Goal: Task Accomplishment & Management: Use online tool/utility

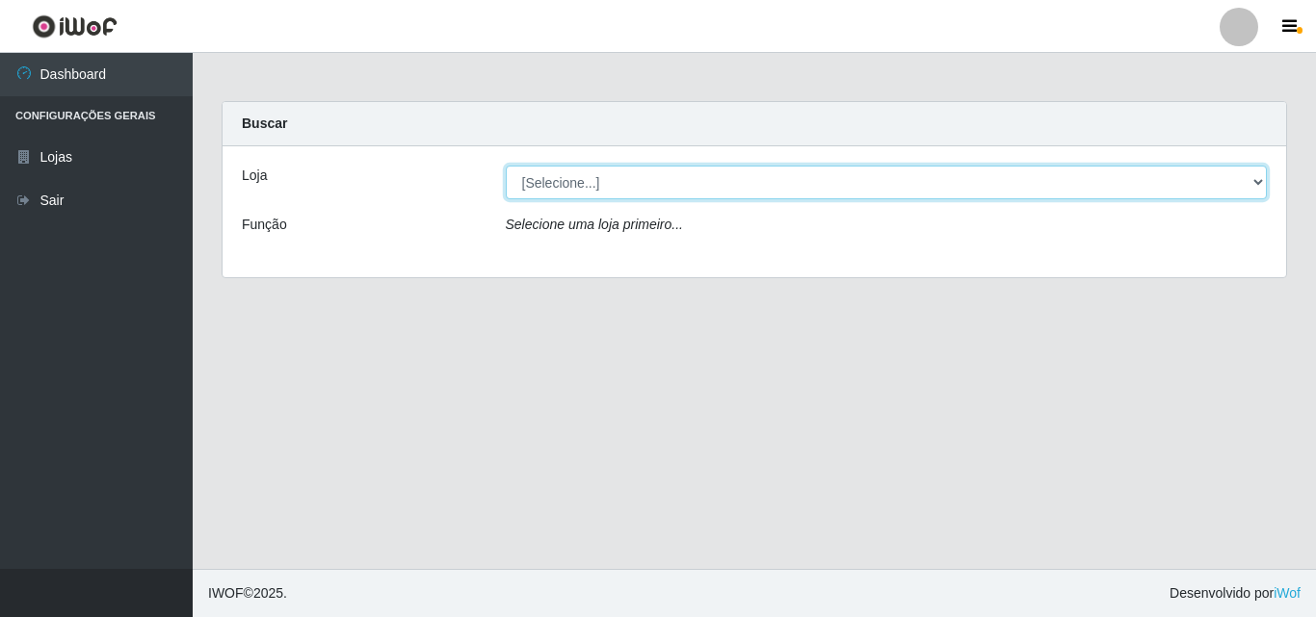
click at [1213, 178] on select "[Selecione...] BomQueSó Agreste - Loja 3" at bounding box center [887, 183] width 762 height 34
select select "215"
click at [506, 166] on select "[Selecione...] BomQueSó Agreste - Loja 3" at bounding box center [887, 183] width 762 height 34
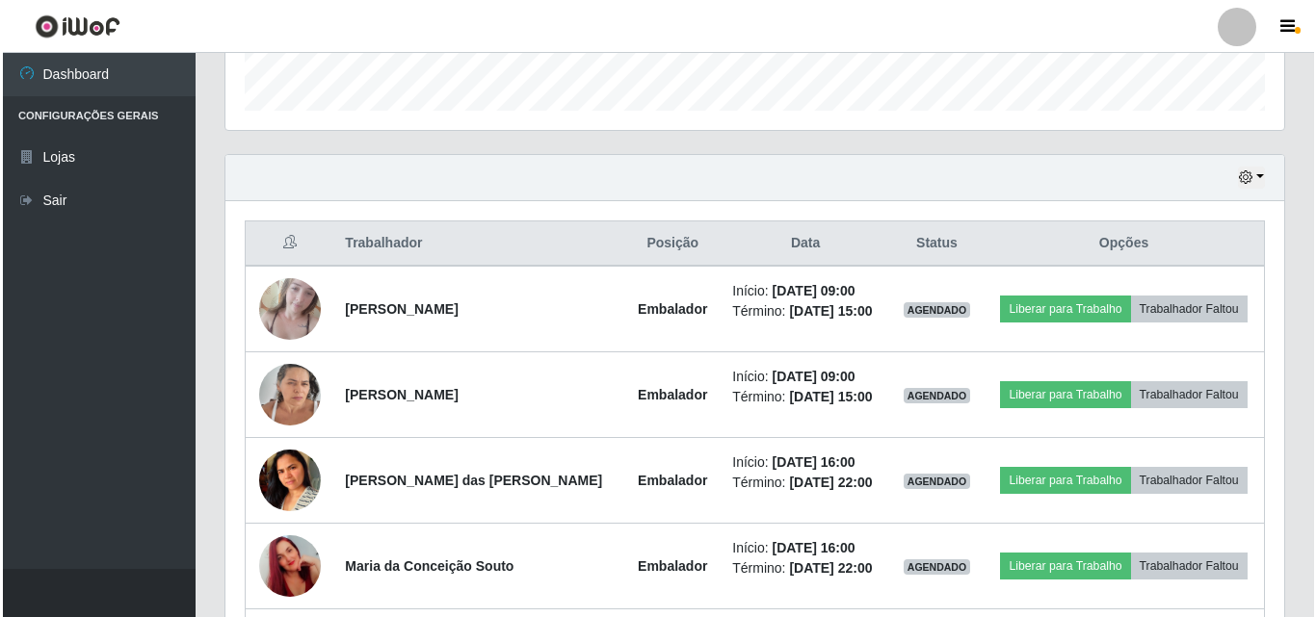
scroll to position [674, 0]
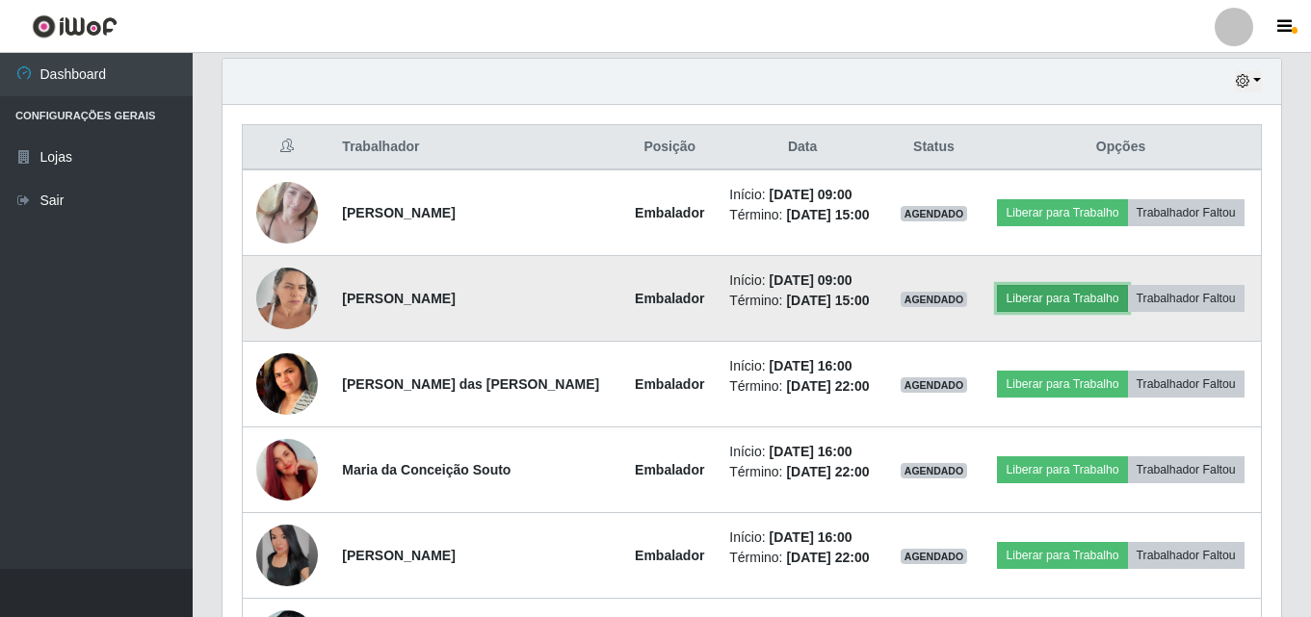
click at [1030, 304] on button "Liberar para Trabalho" at bounding box center [1062, 298] width 130 height 27
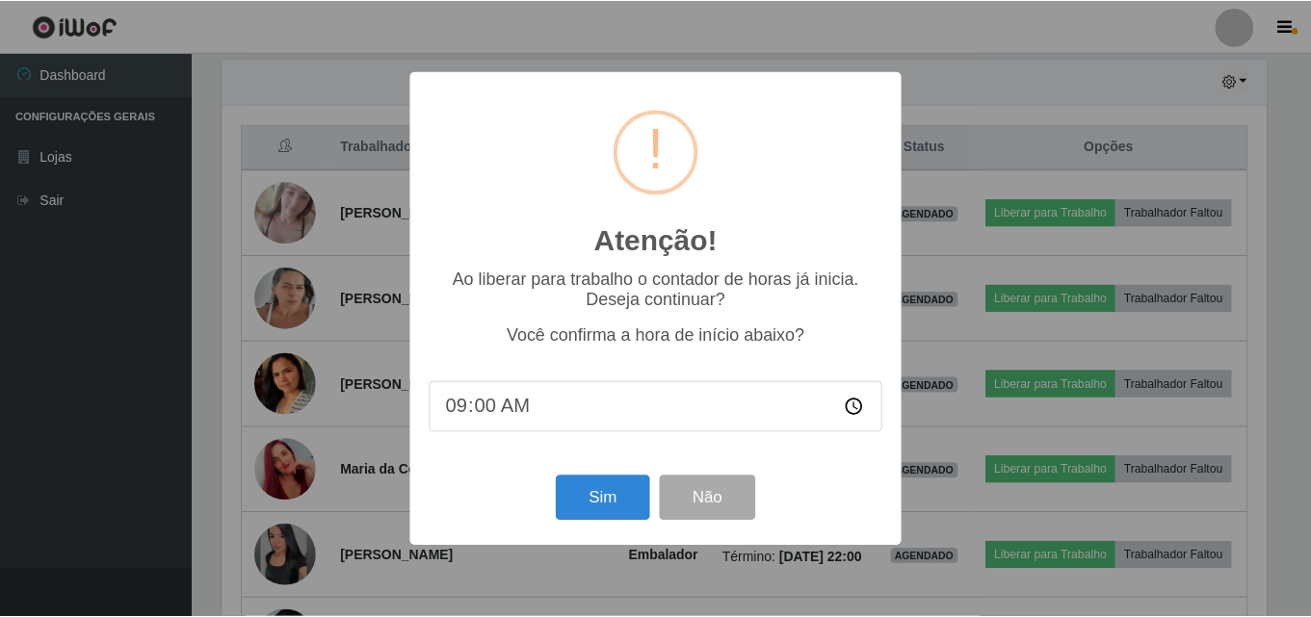
scroll to position [400, 1049]
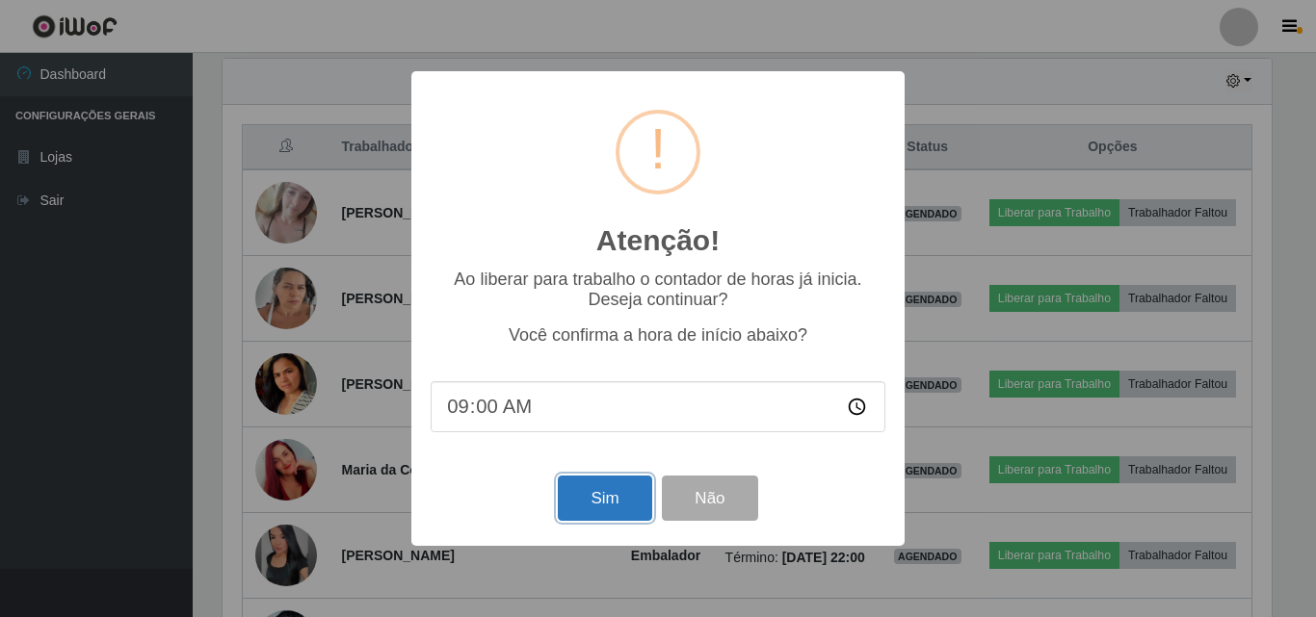
click at [613, 504] on button "Sim" at bounding box center [604, 498] width 93 height 45
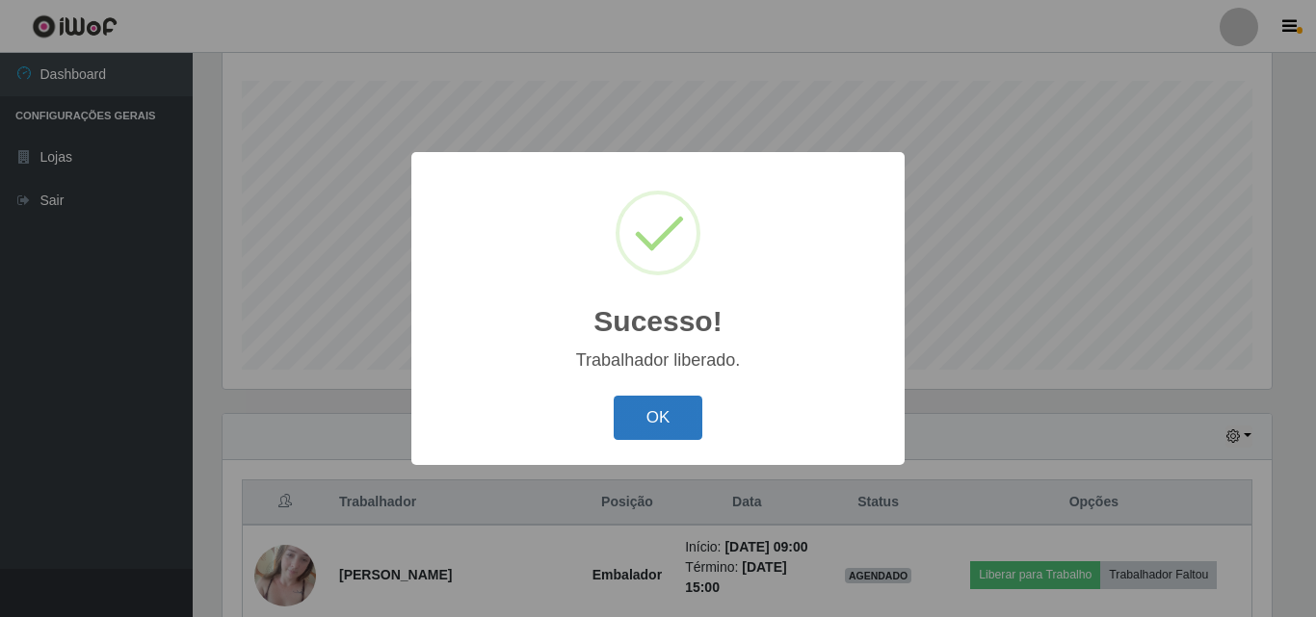
click at [676, 418] on button "OK" at bounding box center [658, 418] width 90 height 45
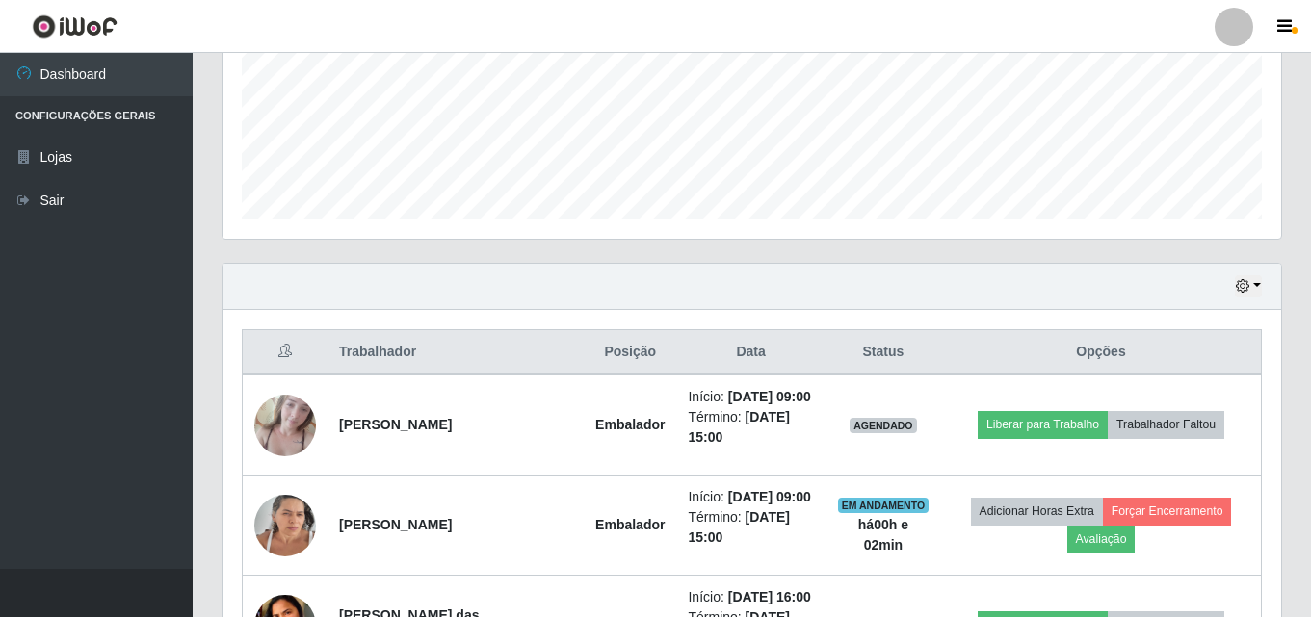
scroll to position [511, 0]
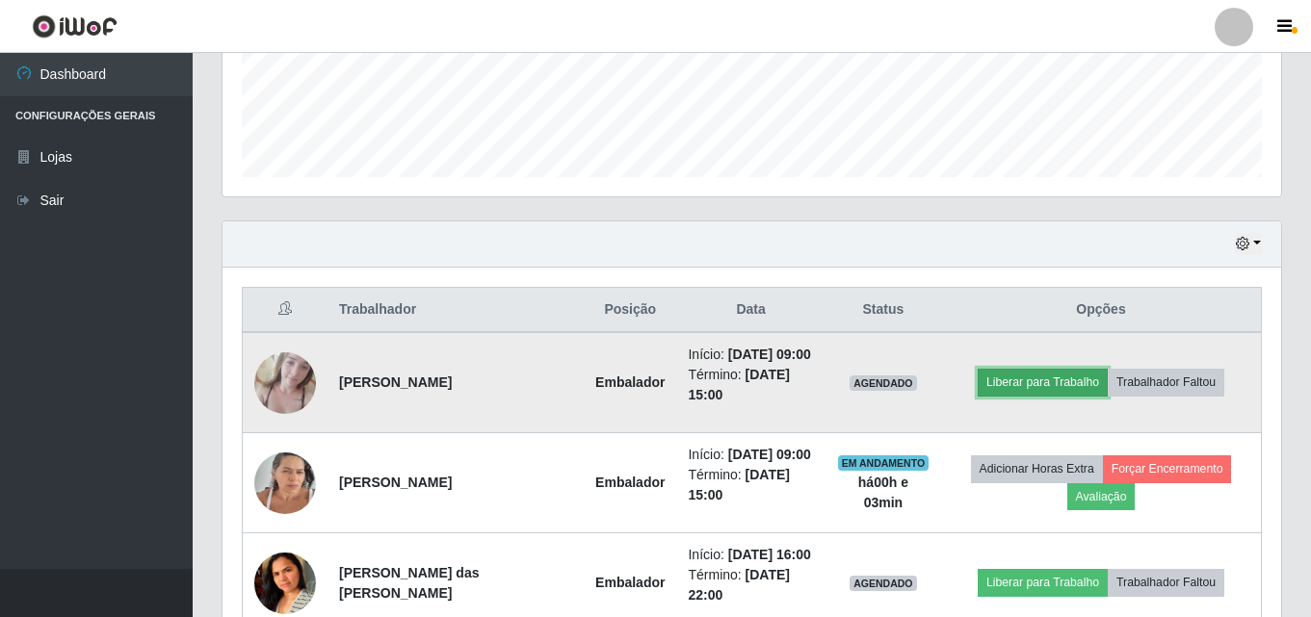
click at [1036, 382] on button "Liberar para Trabalho" at bounding box center [1043, 382] width 130 height 27
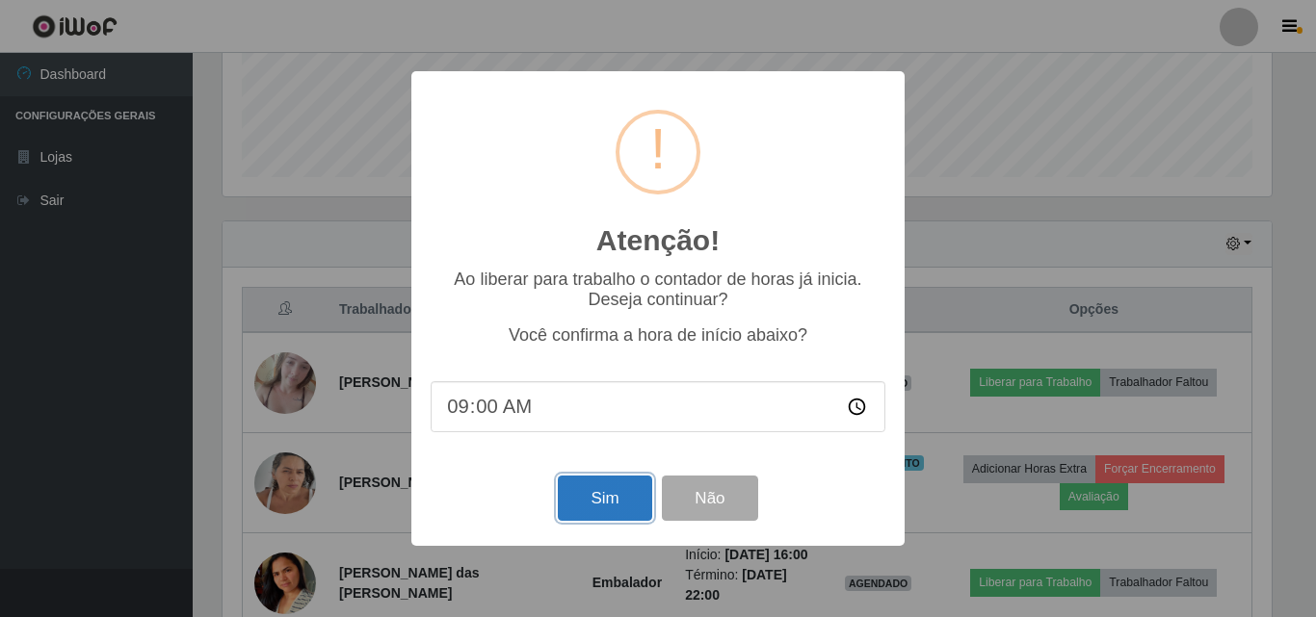
click at [616, 501] on button "Sim" at bounding box center [604, 498] width 93 height 45
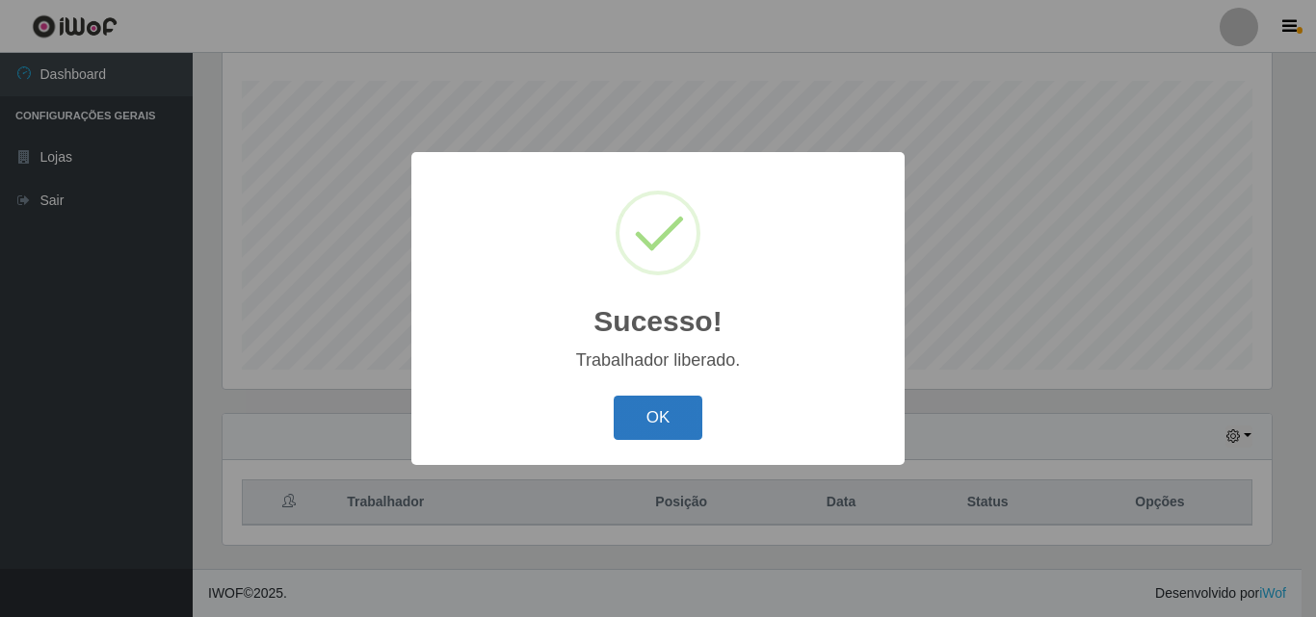
click at [668, 422] on button "OK" at bounding box center [658, 418] width 90 height 45
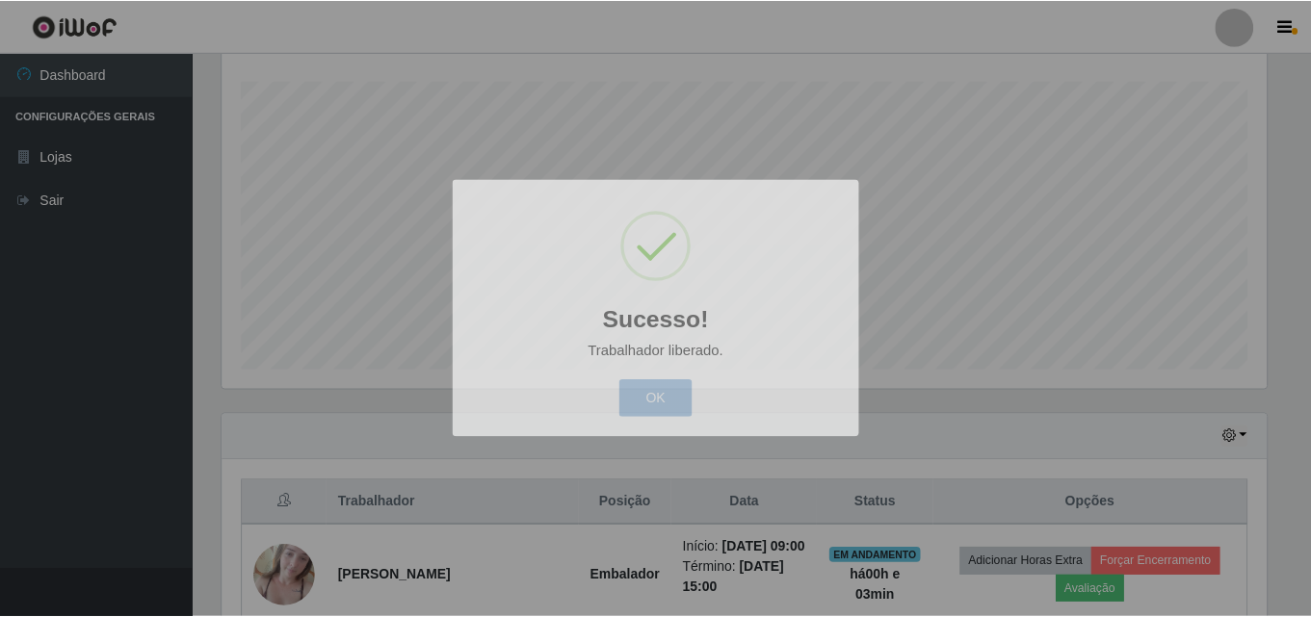
scroll to position [400, 1058]
